Goal: Information Seeking & Learning: Learn about a topic

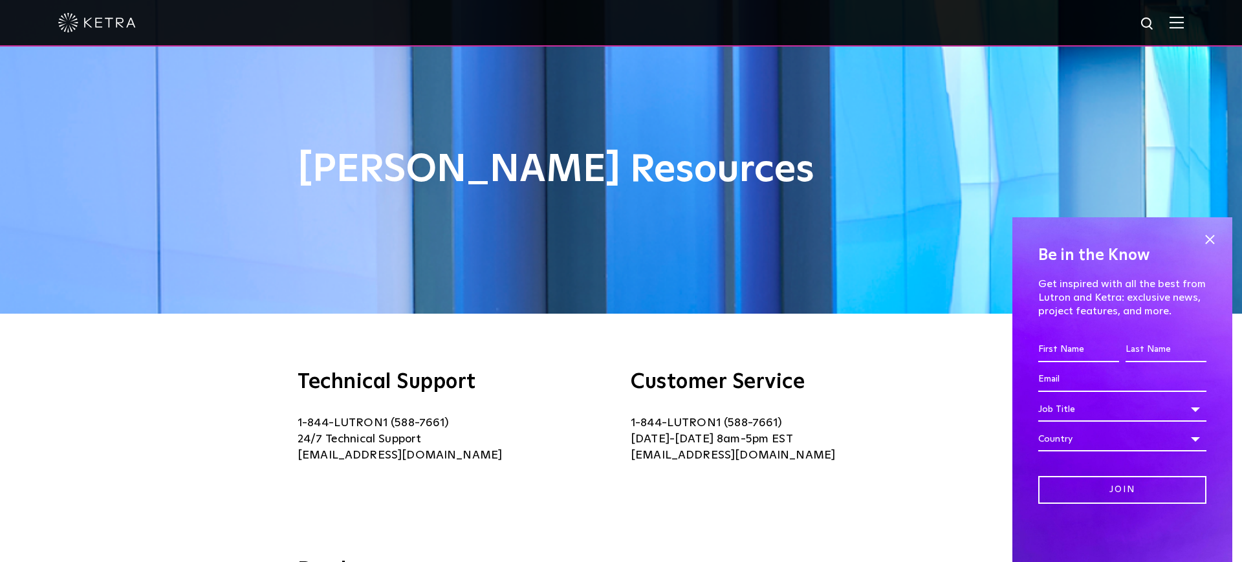
click at [1177, 25] on img at bounding box center [1177, 22] width 14 height 12
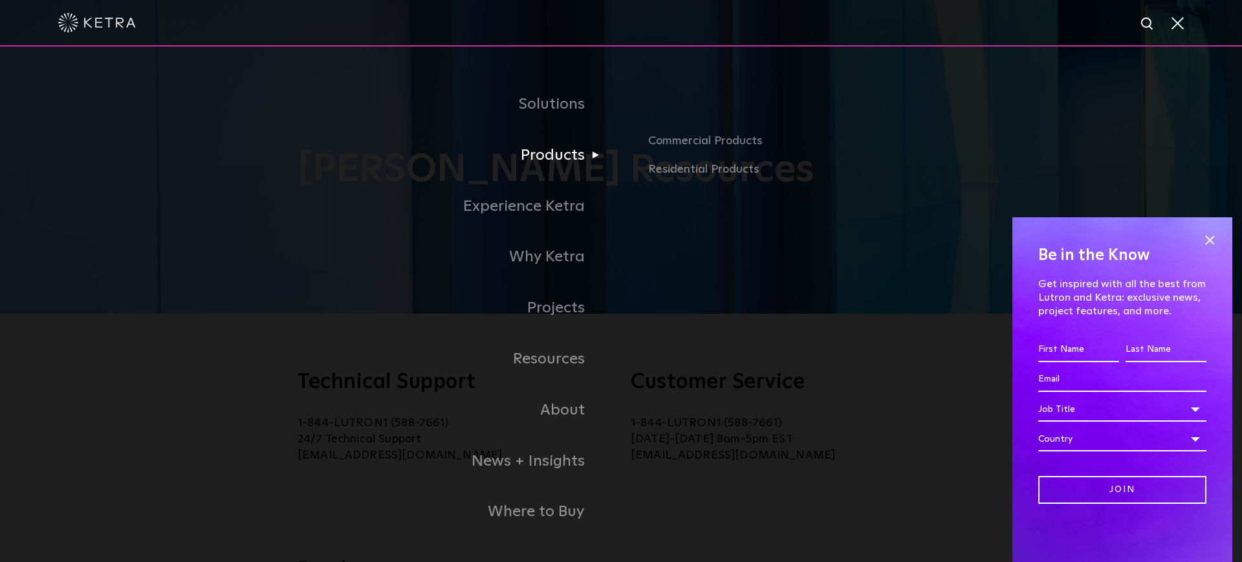
click at [562, 154] on link "Products" at bounding box center [404, 155] width 433 height 51
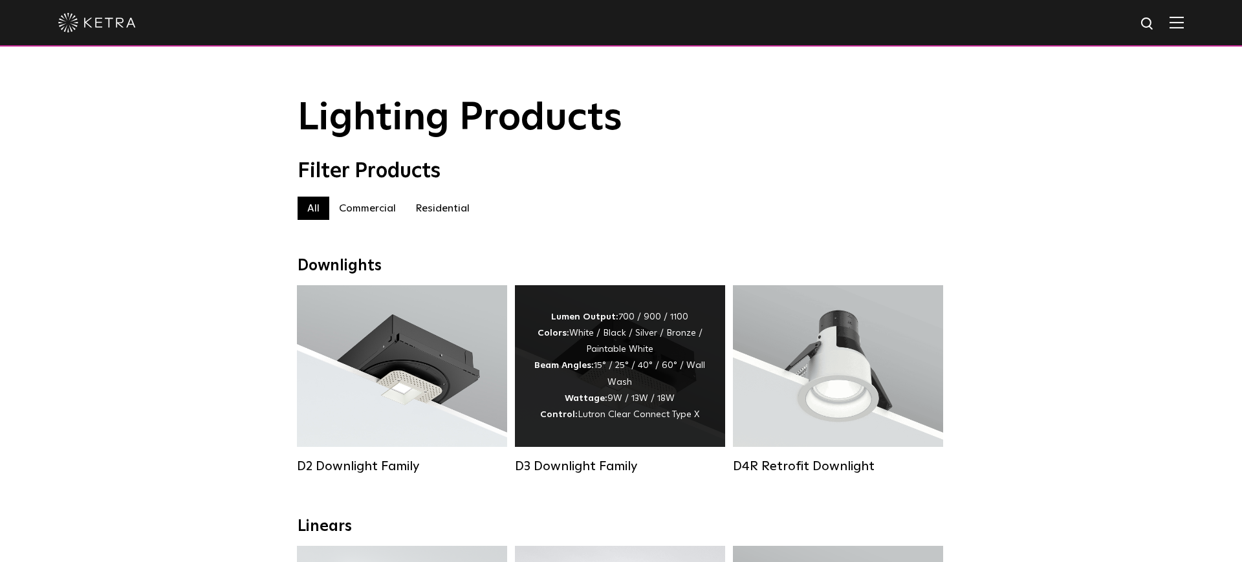
click at [606, 400] on strong "Wattage:" at bounding box center [586, 398] width 43 height 9
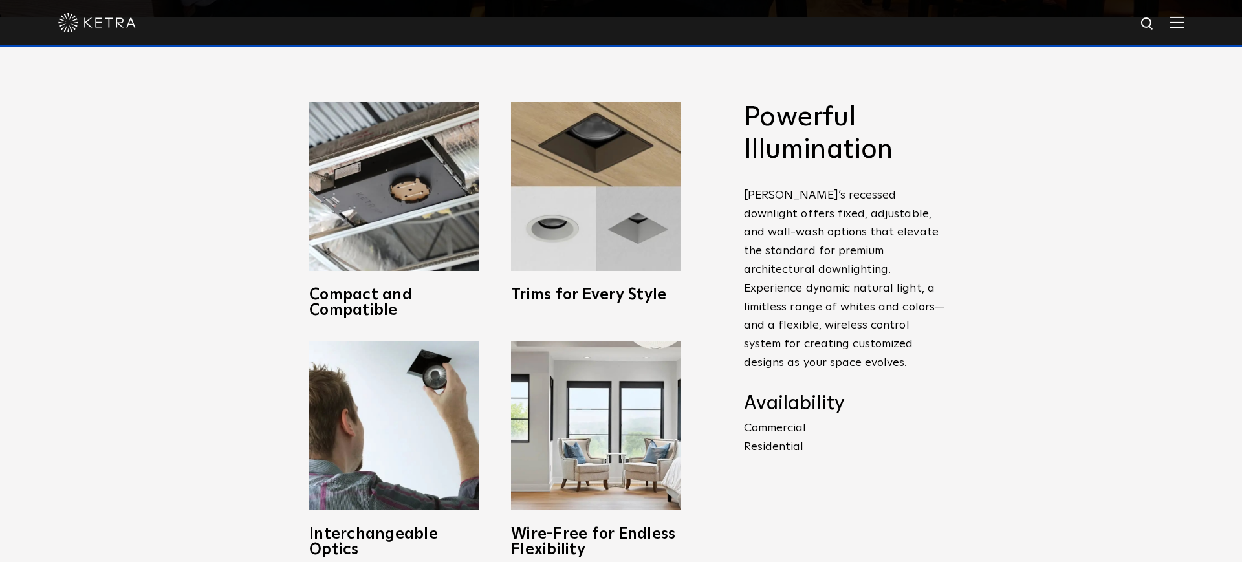
scroll to position [551, 0]
